Goal: Task Accomplishment & Management: Use online tool/utility

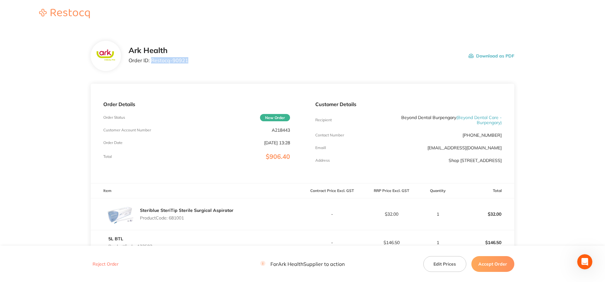
drag, startPoint x: 152, startPoint y: 62, endPoint x: 186, endPoint y: 63, distance: 33.8
click at [186, 63] on p "Order ID: Restocq- 90921" at bounding box center [158, 60] width 60 height 6
copy p "Restocq- 90921"
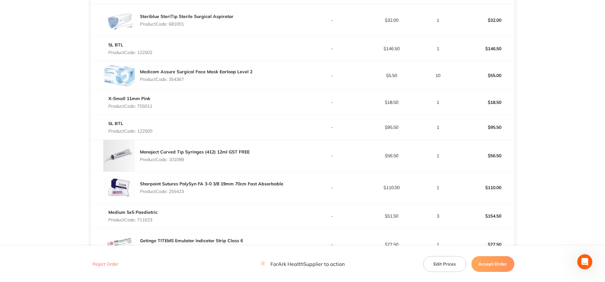
scroll to position [194, 0]
click at [502, 263] on button "Accept Order" at bounding box center [492, 264] width 43 height 16
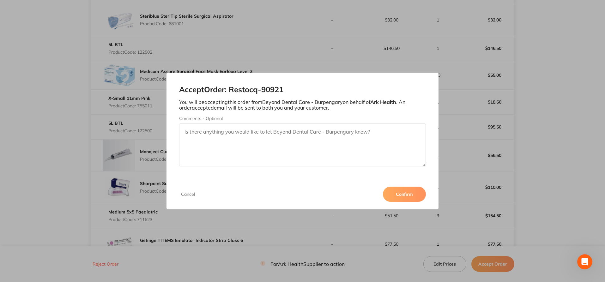
click at [408, 197] on button "Confirm" at bounding box center [404, 194] width 43 height 15
